Goal: Task Accomplishment & Management: Manage account settings

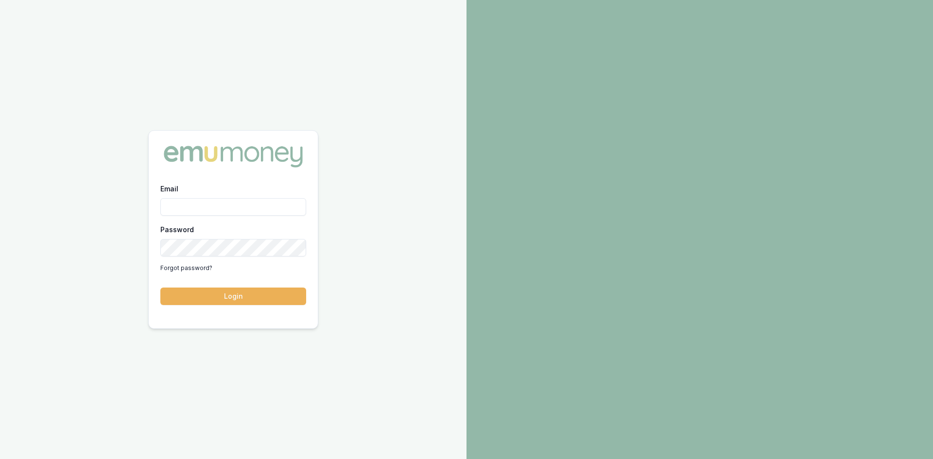
click at [227, 213] on input "Email" at bounding box center [233, 206] width 146 height 17
type input "[PERSON_NAME][EMAIL_ADDRESS][DOMAIN_NAME]"
click at [244, 291] on button "Login" at bounding box center [233, 296] width 146 height 17
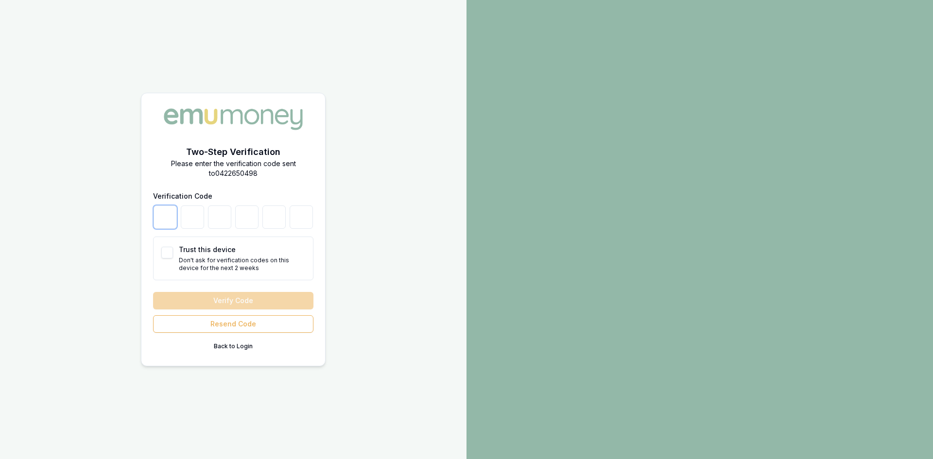
click at [157, 213] on input "number" at bounding box center [165, 217] width 23 height 23
click at [162, 257] on button "Trust this device" at bounding box center [167, 253] width 12 height 12
checkbox input "true"
click at [169, 211] on input "number" at bounding box center [165, 217] width 23 height 23
type input "6"
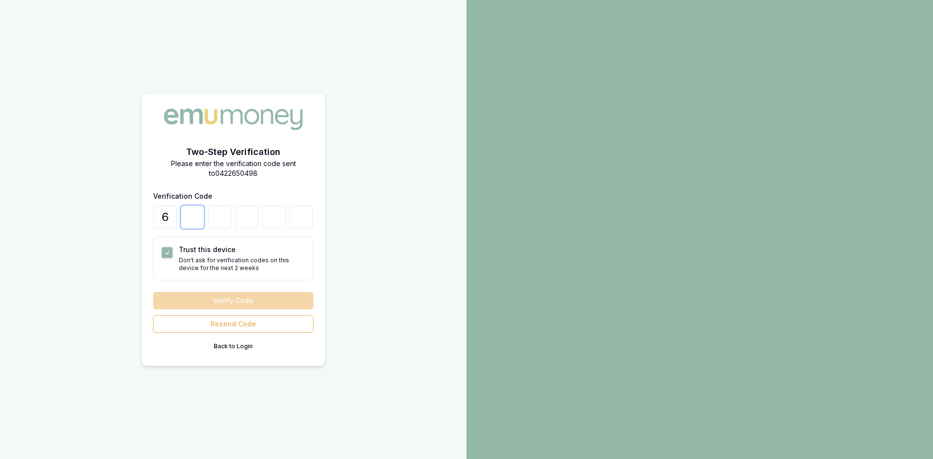
type input "5"
type input "3"
type input "9"
type input "0"
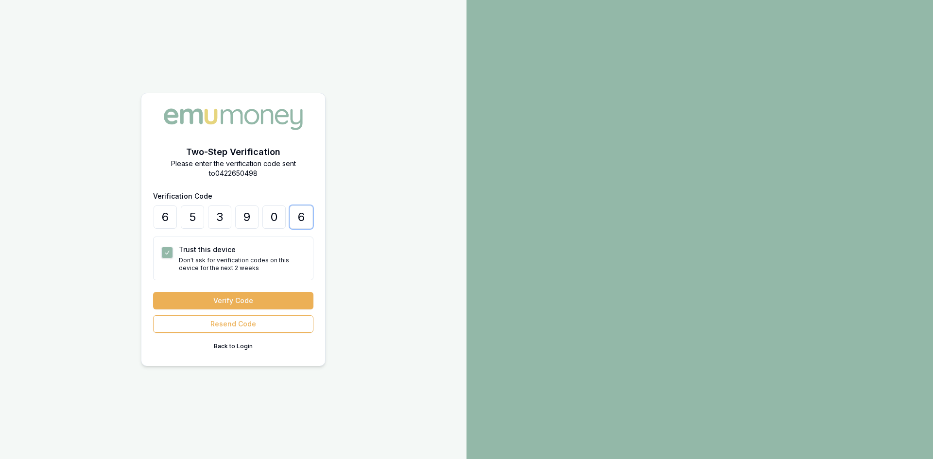
type input "6"
click at [153, 292] on button "Verify Code" at bounding box center [233, 300] width 160 height 17
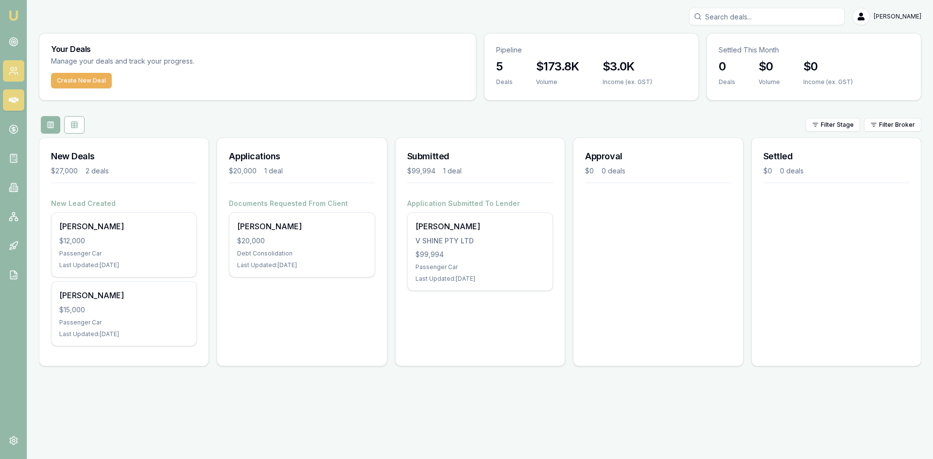
click at [11, 75] on icon at bounding box center [14, 71] width 10 height 10
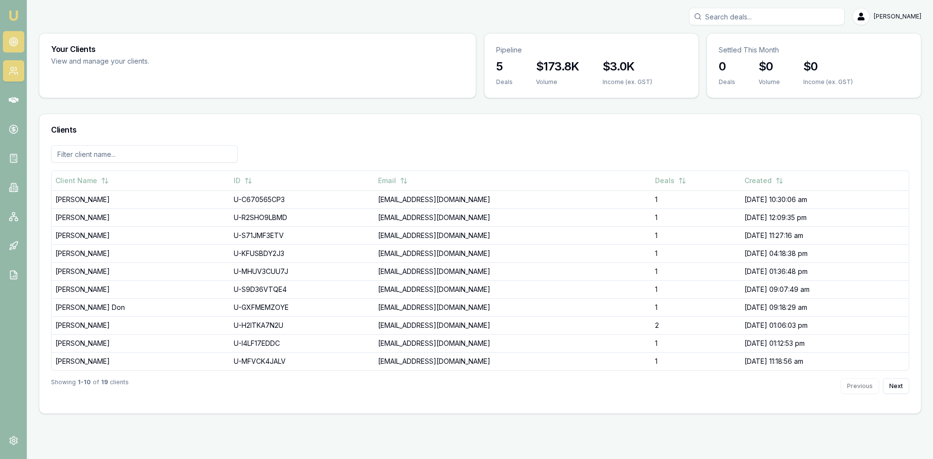
click at [13, 50] on link at bounding box center [13, 41] width 21 height 21
